Goal: Task Accomplishment & Management: Complete application form

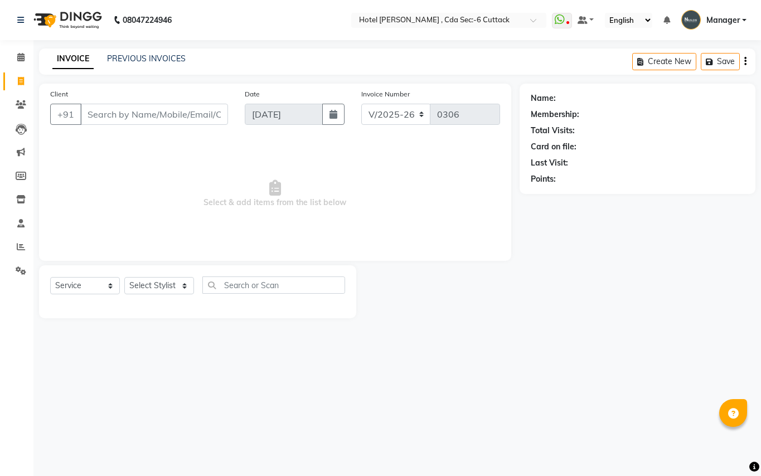
select select "7840"
select select "service"
click at [16, 245] on span at bounding box center [21, 247] width 20 height 13
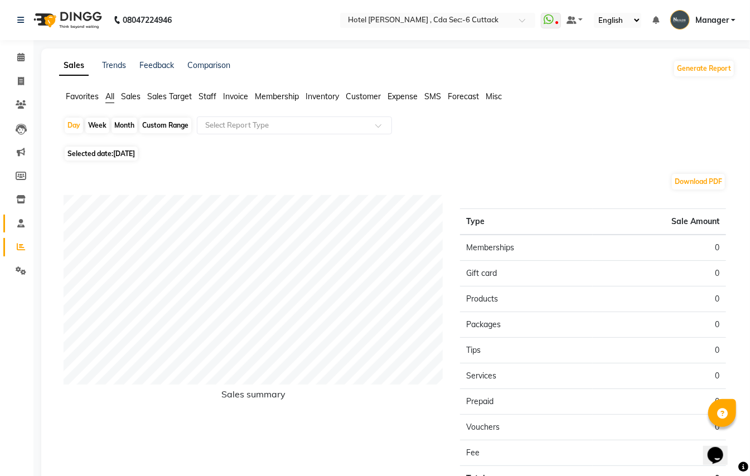
click at [19, 231] on link "Staff" at bounding box center [16, 224] width 27 height 18
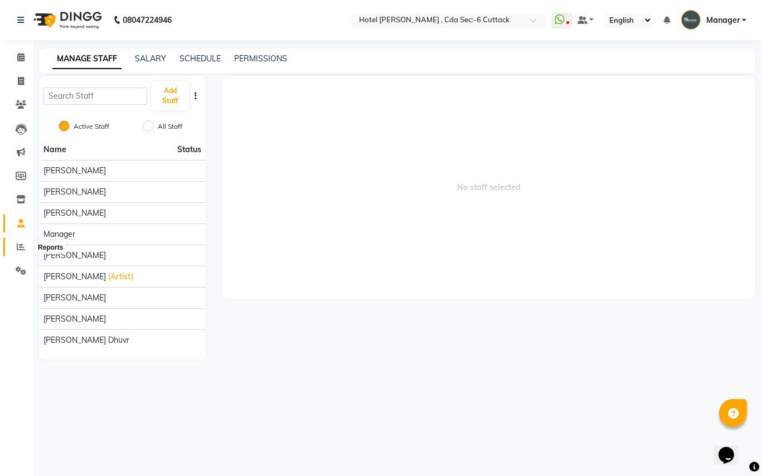
click at [19, 250] on icon at bounding box center [21, 247] width 8 height 8
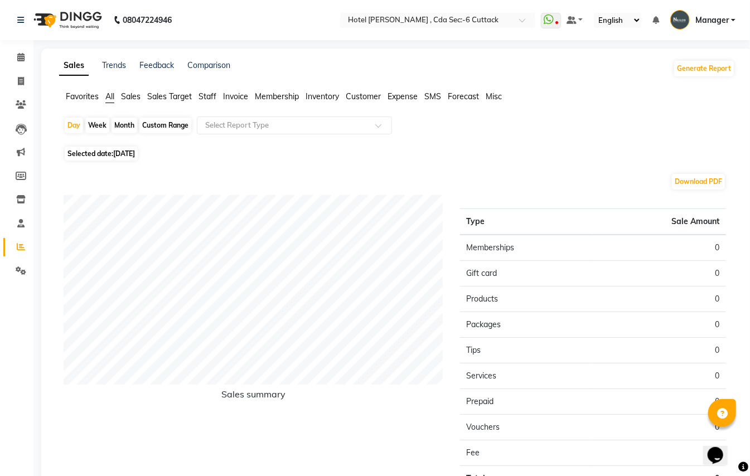
click at [400, 94] on span "Expense" at bounding box center [403, 96] width 30 height 10
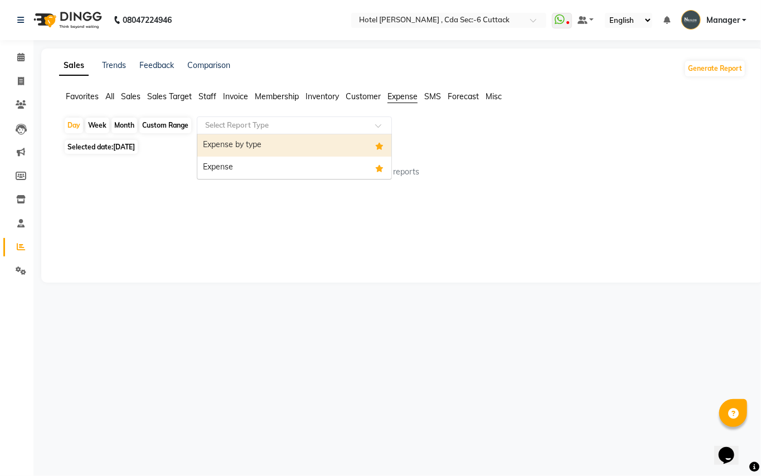
click at [370, 118] on div "Select Report Type" at bounding box center [294, 126] width 195 height 18
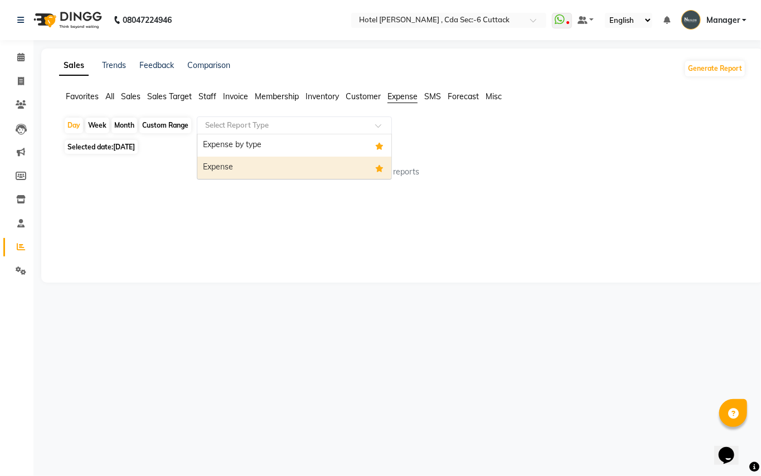
click at [292, 170] on div "Expense" at bounding box center [294, 168] width 194 height 22
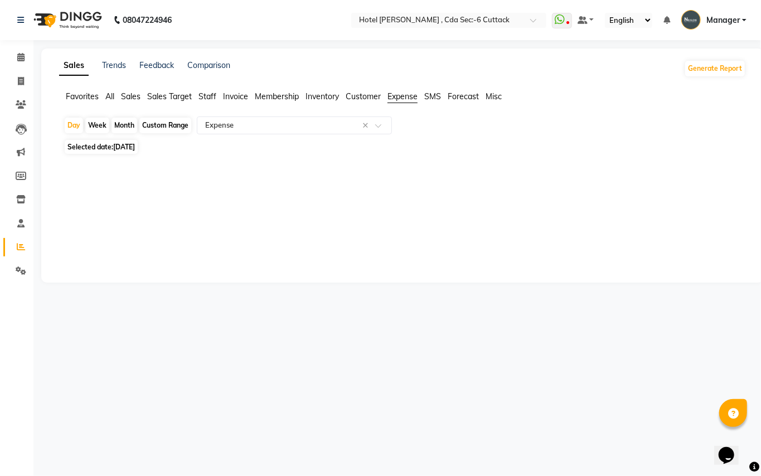
click at [119, 123] on div "Month" at bounding box center [125, 126] width 26 height 16
select select "9"
select select "2025"
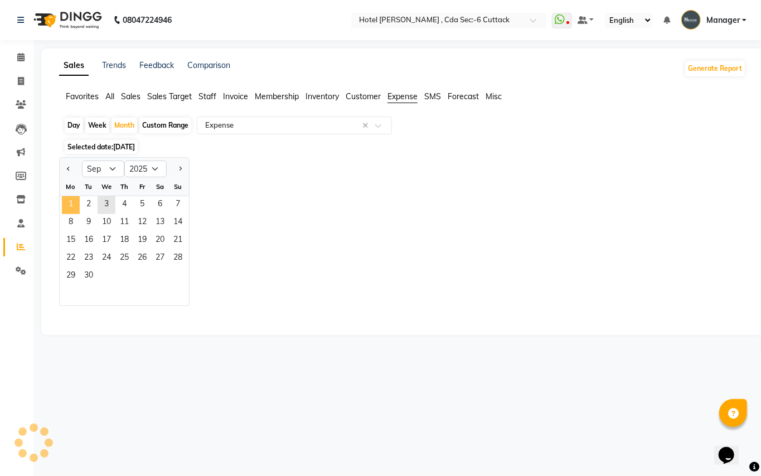
click at [72, 203] on span "1" at bounding box center [71, 205] width 18 height 18
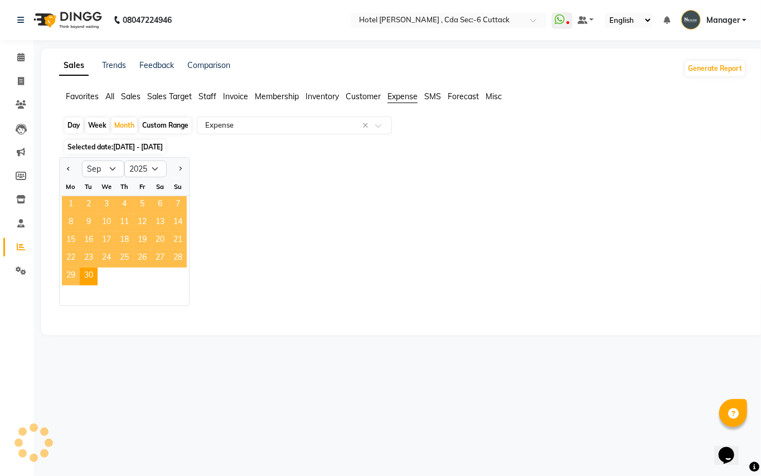
select select "full_report"
select select "csv"
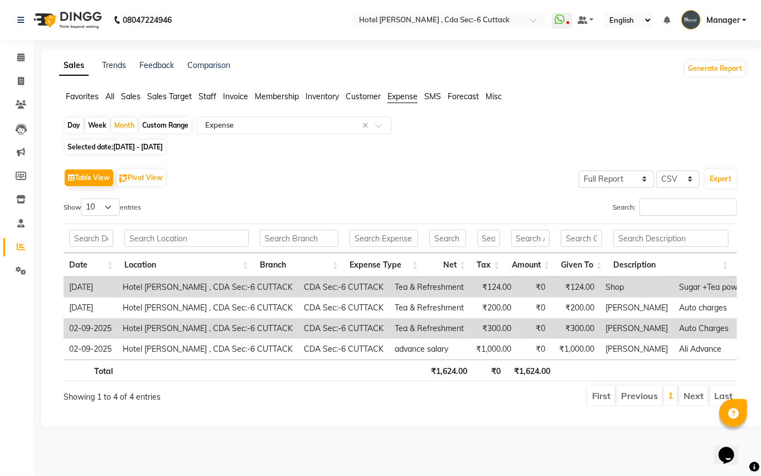
click at [208, 98] on span "Staff" at bounding box center [208, 96] width 18 height 10
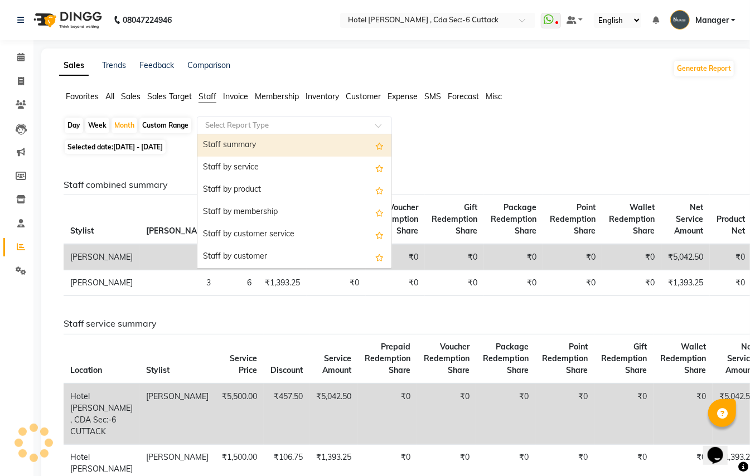
click at [208, 128] on input "text" at bounding box center [283, 125] width 161 height 11
click at [215, 143] on div "Staff summary" at bounding box center [294, 145] width 194 height 22
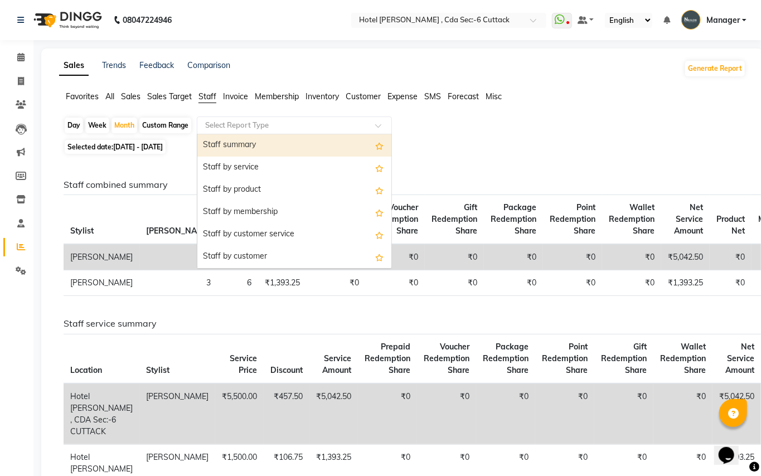
select select "full_report"
select select "csv"
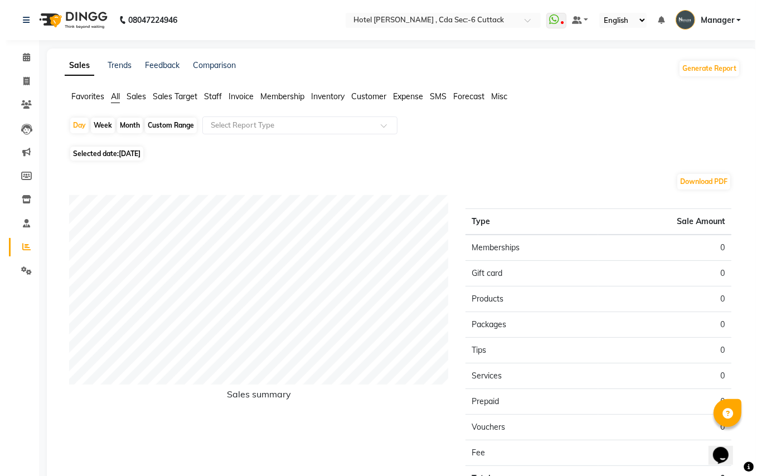
select select "service"
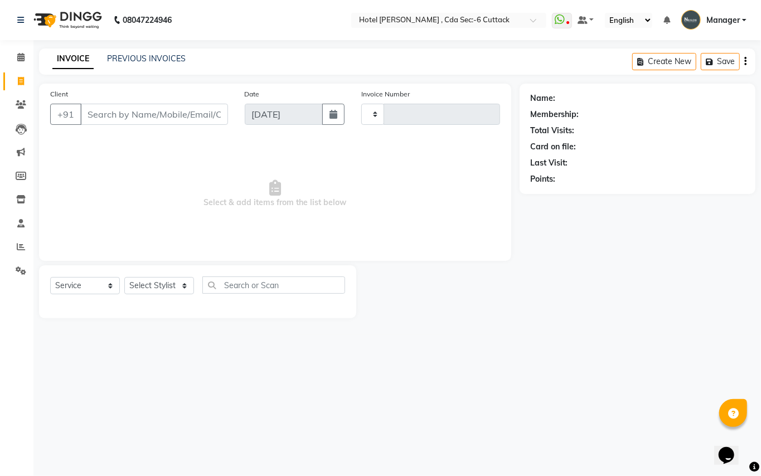
type input "0306"
select select "7840"
click at [184, 288] on select "Select Stylist [PERSON_NAME] [PERSON_NAME] [PERSON_NAME] Manager [PERSON_NAME] …" at bounding box center [159, 285] width 70 height 17
select select "80474"
click at [124, 277] on select "Select Stylist [PERSON_NAME] [PERSON_NAME] [PERSON_NAME] Manager [PERSON_NAME] …" at bounding box center [159, 285] width 70 height 17
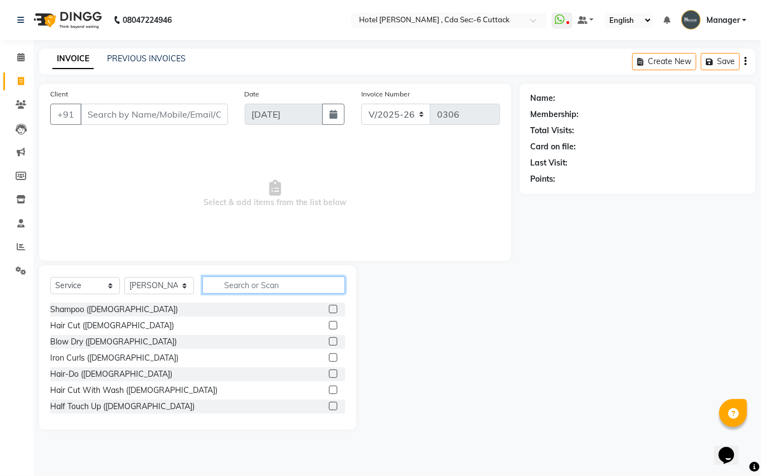
click at [234, 284] on input "text" at bounding box center [273, 285] width 143 height 17
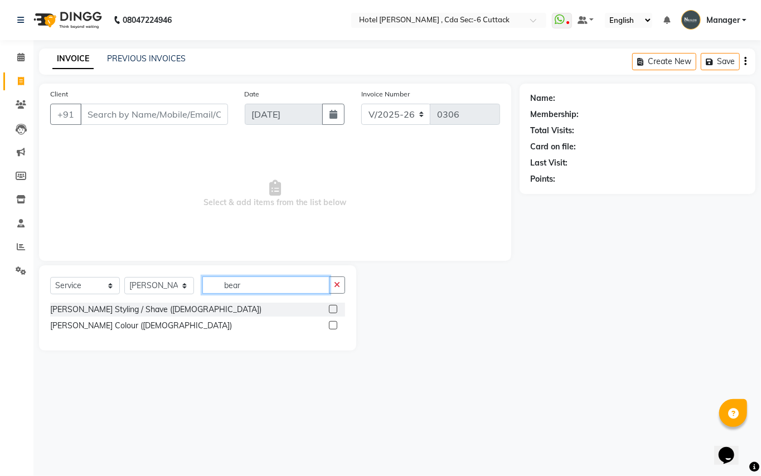
type input "bear"
click at [331, 308] on label at bounding box center [333, 309] width 8 height 8
click at [331, 308] on input "checkbox" at bounding box center [332, 309] width 7 height 7
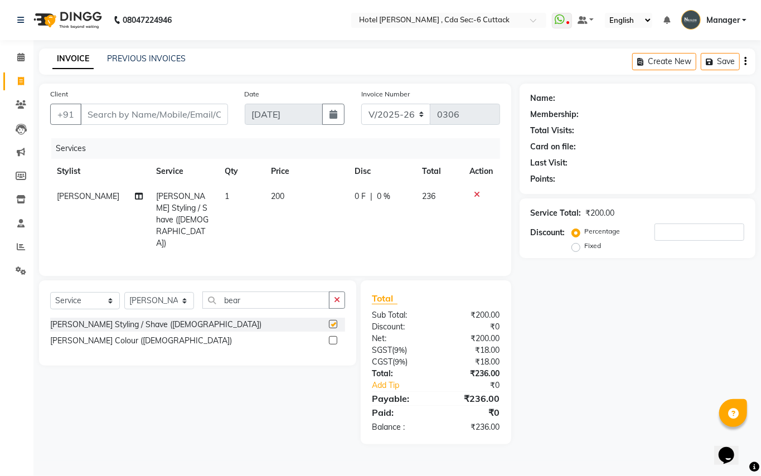
checkbox input "false"
click at [115, 119] on input "Client" at bounding box center [154, 114] width 148 height 21
click at [110, 113] on input "Client" at bounding box center [154, 114] width 148 height 21
type input "9"
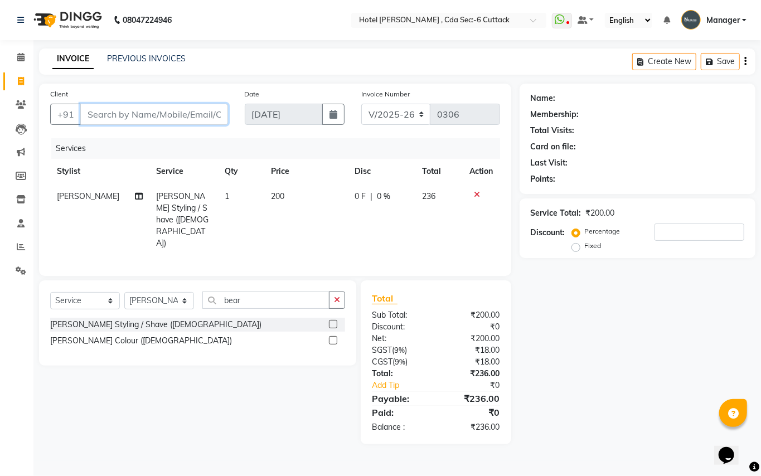
type input "0"
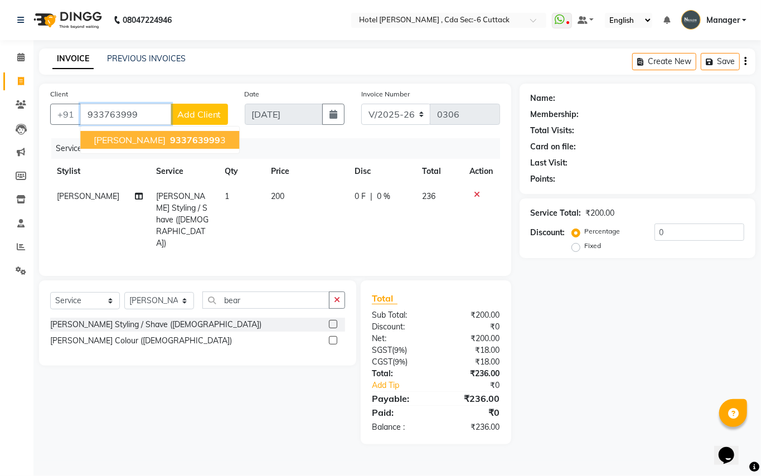
click at [168, 145] on ngb-highlight "933763999 3" at bounding box center [197, 139] width 58 height 11
type input "9337639993"
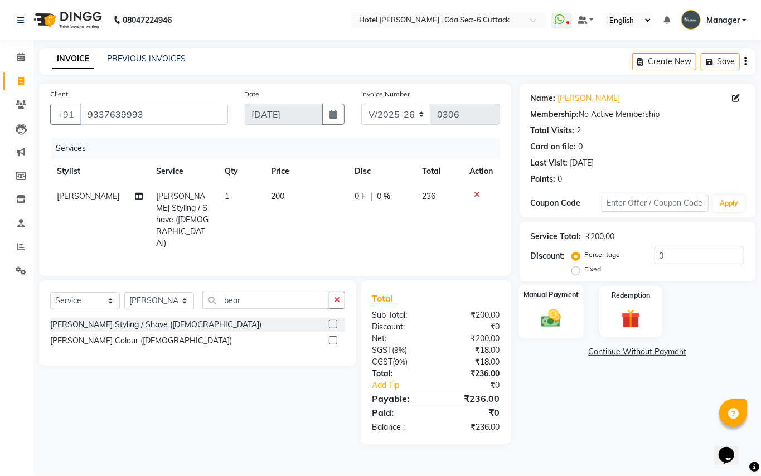
click at [563, 307] on img at bounding box center [551, 318] width 32 height 23
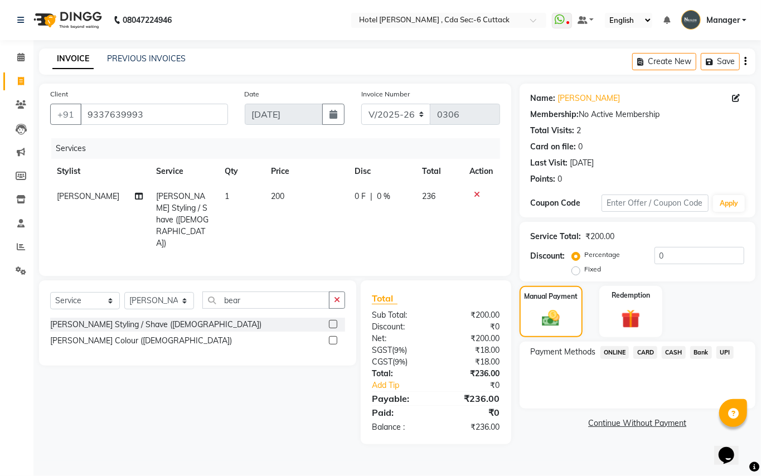
click at [680, 351] on span "CASH" at bounding box center [674, 352] width 24 height 13
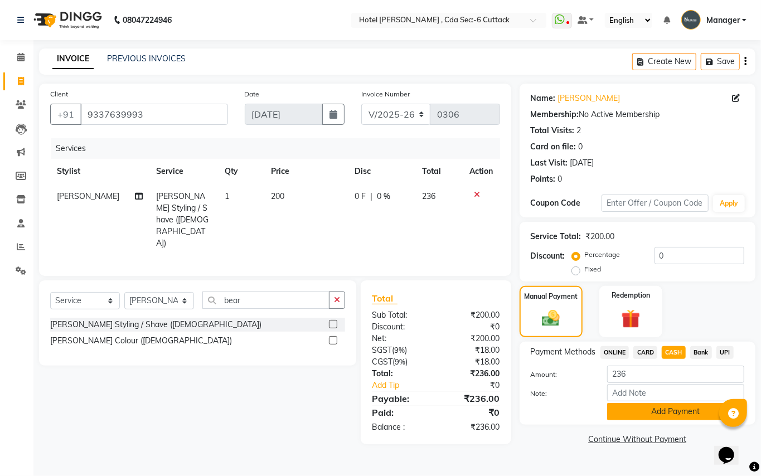
click at [663, 413] on button "Add Payment" at bounding box center [675, 411] width 137 height 17
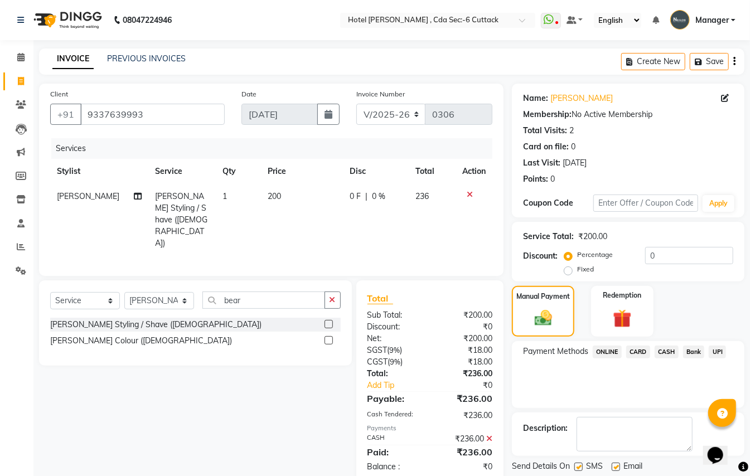
scroll to position [35, 0]
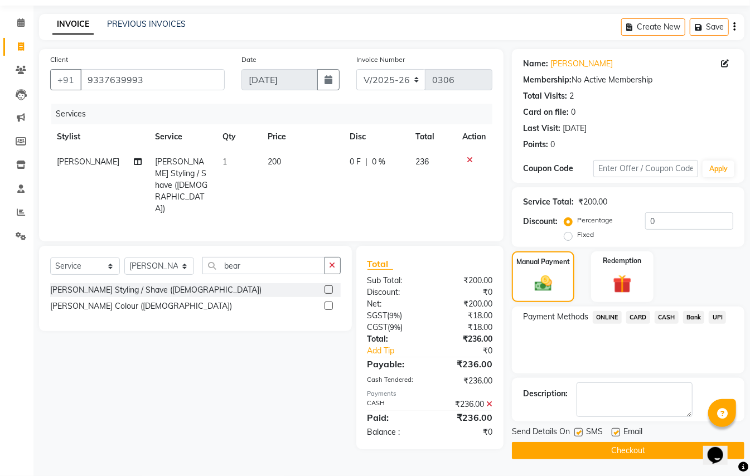
click at [615, 454] on button "Checkout" at bounding box center [628, 450] width 233 height 17
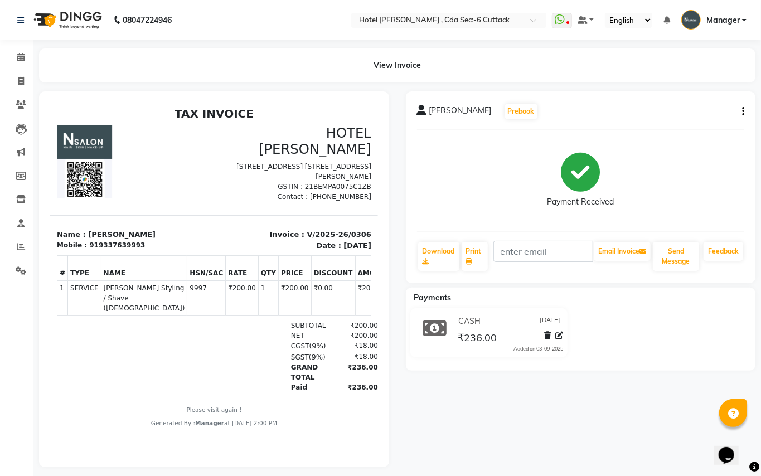
select select "service"
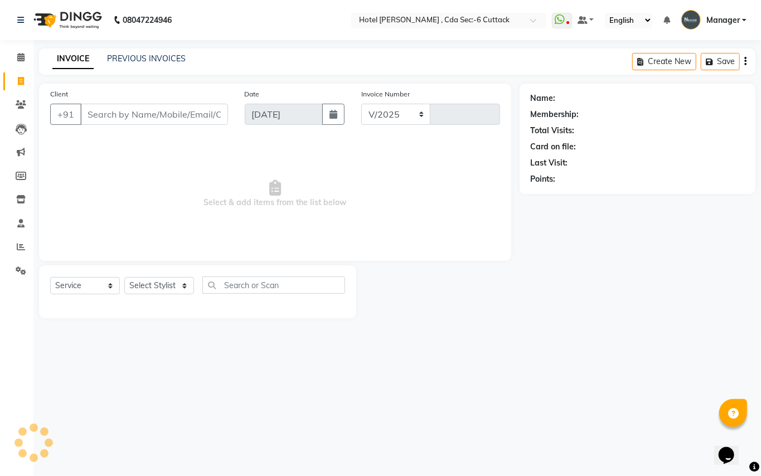
select select "7840"
type input "0307"
